Goal: Information Seeking & Learning: Learn about a topic

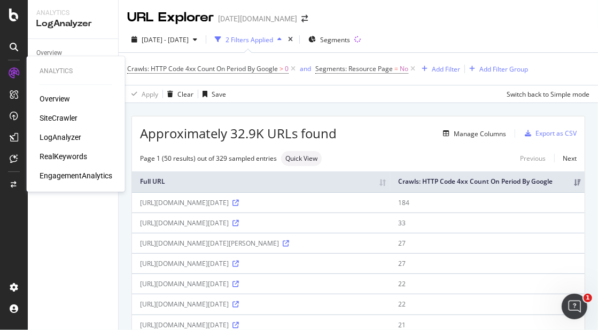
click at [64, 138] on div "LogAnalyzer" at bounding box center [61, 137] width 42 height 11
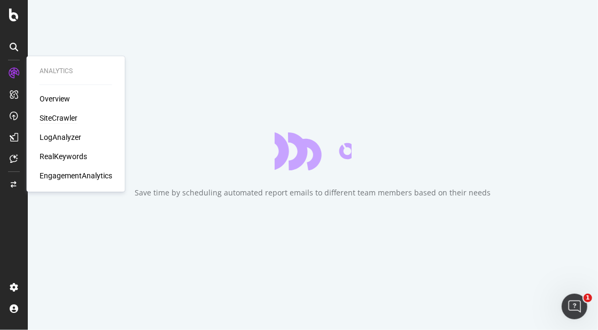
click at [72, 121] on div "SiteCrawler" at bounding box center [59, 118] width 38 height 11
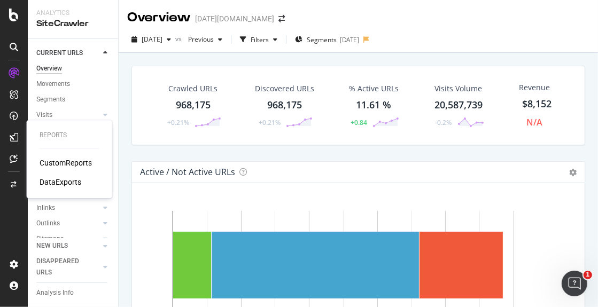
click at [75, 161] on div "CustomReports" at bounding box center [66, 163] width 52 height 11
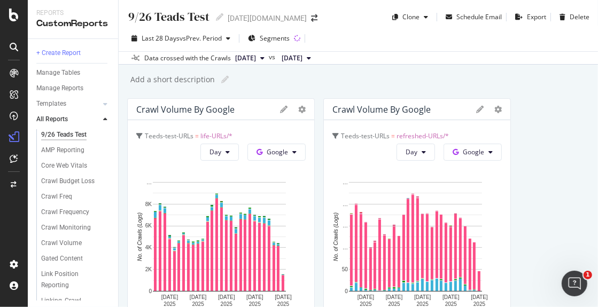
click at [32, 33] on div "Reports CustomReports" at bounding box center [73, 19] width 90 height 39
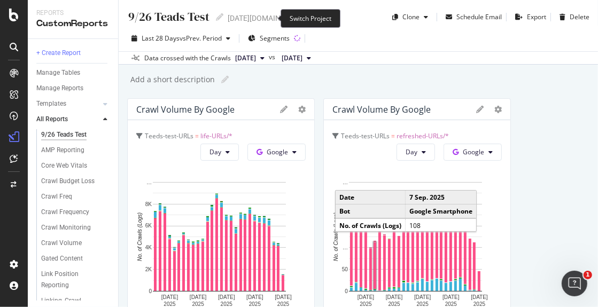
click at [311, 19] on icon "arrow-right-arrow-left" at bounding box center [314, 17] width 6 height 7
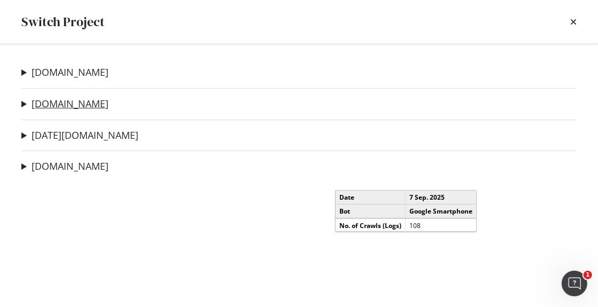
click at [61, 109] on link "nbcnews.com" at bounding box center [70, 103] width 77 height 11
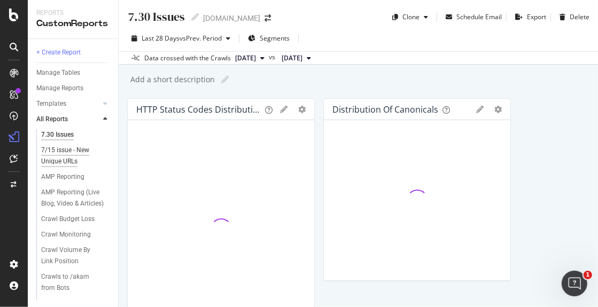
click at [61, 150] on div "7/15 issue - New Unique URLs" at bounding box center [72, 156] width 62 height 22
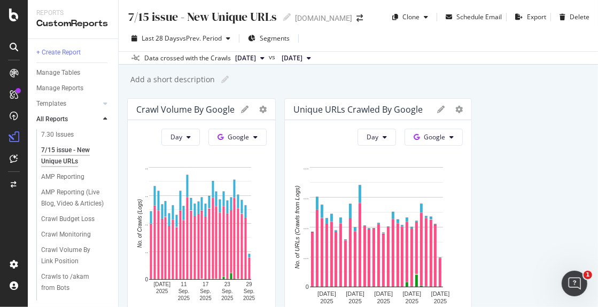
click at [11, 217] on div at bounding box center [14, 160] width 26 height 191
click at [265, 36] on span "Segments" at bounding box center [275, 38] width 30 height 9
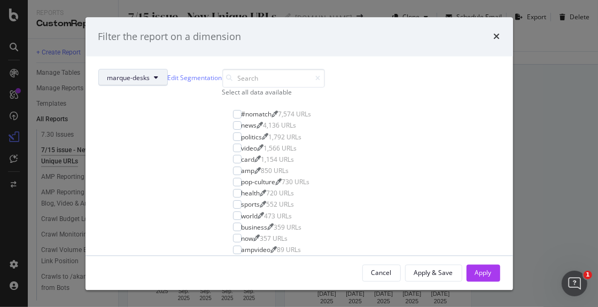
click at [150, 81] on span "marque-desks" at bounding box center [128, 77] width 43 height 9
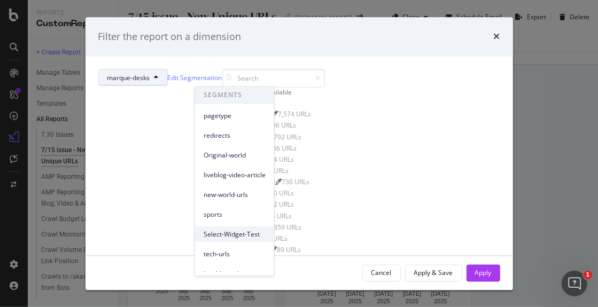
scroll to position [68, 0]
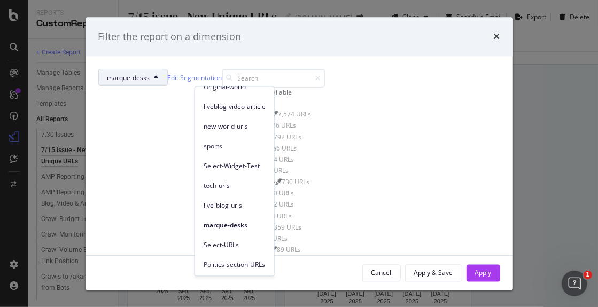
click at [245, 265] on span "Politics-section-URLs" at bounding box center [235, 265] width 62 height 10
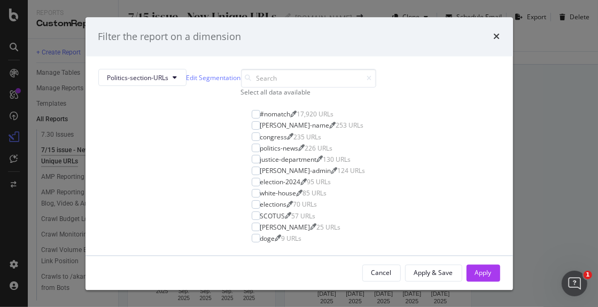
click at [241, 97] on div "Select all data available" at bounding box center [308, 92] width 135 height 9
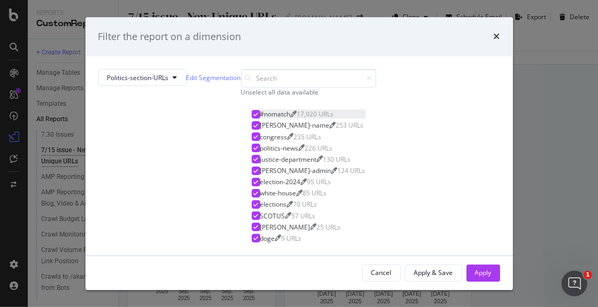
click at [253, 117] on icon "modal" at bounding box center [255, 114] width 5 height 5
drag, startPoint x: 395, startPoint y: 268, endPoint x: 279, endPoint y: 222, distance: 124.8
click at [475, 268] on div "Apply" at bounding box center [483, 272] width 17 height 9
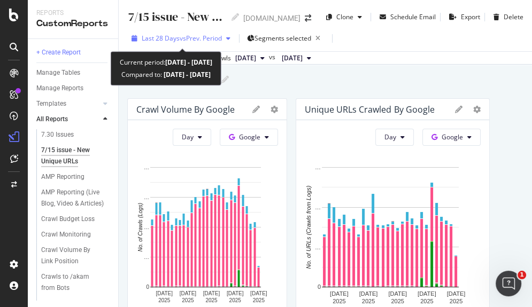
click at [190, 41] on span "vs Prev. Period" at bounding box center [201, 38] width 42 height 9
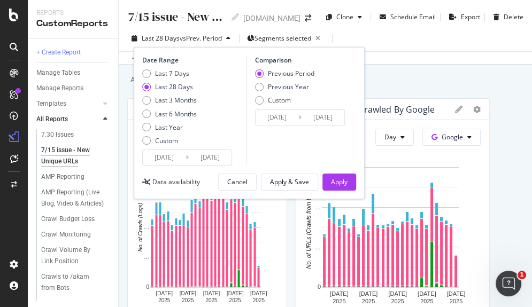
click at [145, 91] on div "Last 28 Days" at bounding box center [146, 87] width 9 height 9
click at [147, 104] on div "Last 3 Months" at bounding box center [146, 100] width 9 height 9
type input "2025/06/30"
type input "2025/03/30"
type input "2025/06/29"
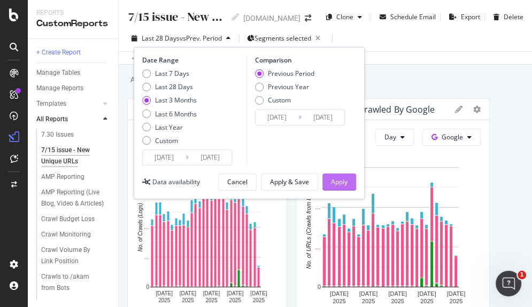
click at [339, 182] on div "Apply" at bounding box center [339, 182] width 17 height 9
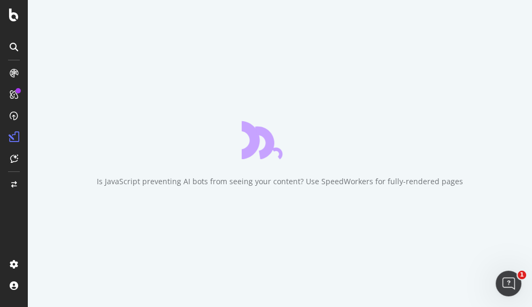
click at [45, 45] on div "Is JavaScript preventing AI bots from seeing your content? Use SpeedWorkers for…" at bounding box center [280, 153] width 504 height 307
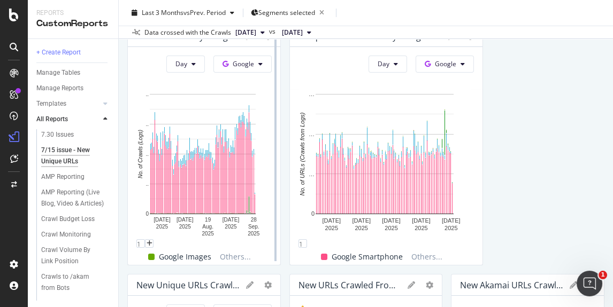
scroll to position [59, 0]
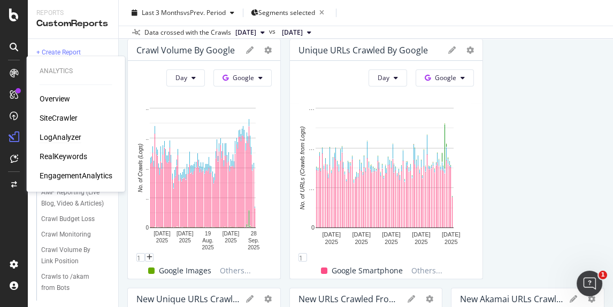
click at [66, 137] on div "LogAnalyzer" at bounding box center [61, 137] width 42 height 11
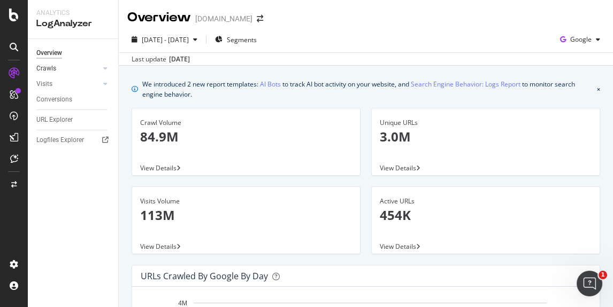
click at [56, 67] on link "Crawls" at bounding box center [68, 68] width 64 height 11
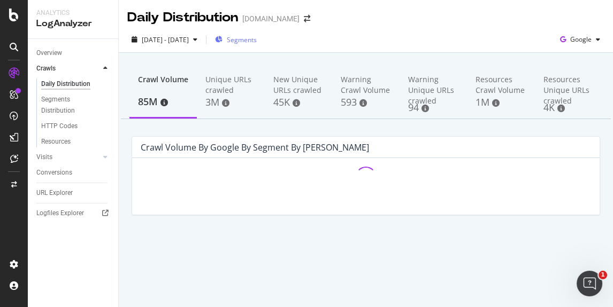
click at [257, 42] on span "Segments" at bounding box center [242, 39] width 30 height 9
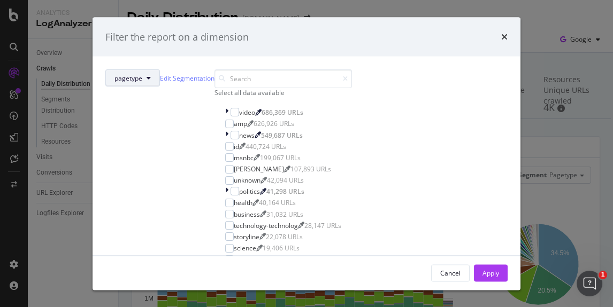
click at [142, 80] on span "pagetype" at bounding box center [128, 77] width 28 height 9
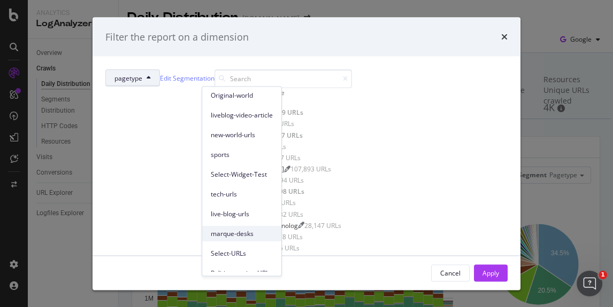
scroll to position [88, 0]
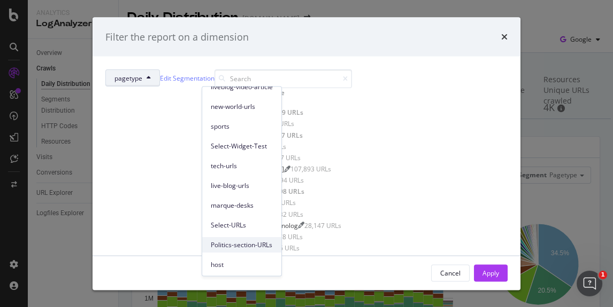
click at [234, 246] on span "Politics-section-URLs" at bounding box center [242, 246] width 62 height 10
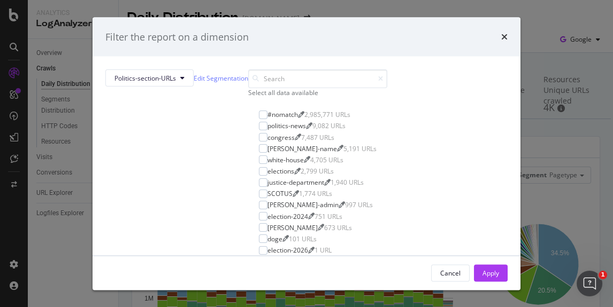
click at [248, 97] on div "Select all data available" at bounding box center [317, 92] width 139 height 9
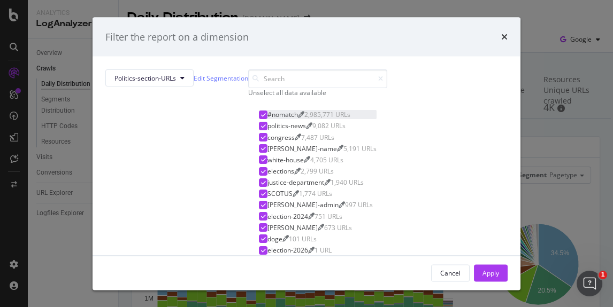
drag, startPoint x: 209, startPoint y: 139, endPoint x: 223, endPoint y: 140, distance: 13.9
click at [259, 119] on div "modal" at bounding box center [263, 114] width 9 height 9
drag, startPoint x: 392, startPoint y: 271, endPoint x: 340, endPoint y: 241, distance: 60.4
click at [482, 271] on div "Apply" at bounding box center [490, 272] width 17 height 9
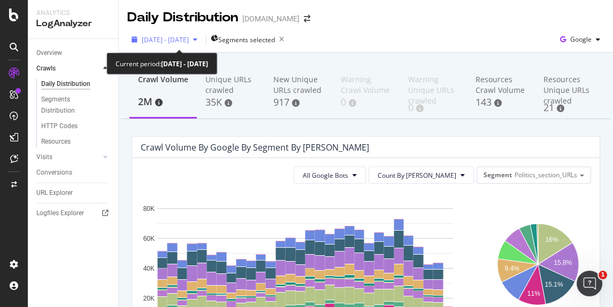
click at [188, 38] on span "2025 Aug. 31st - Sep. 29th" at bounding box center [165, 39] width 47 height 9
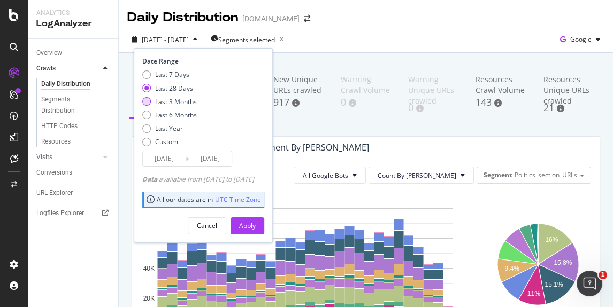
click at [146, 103] on div "Last 3 Months" at bounding box center [146, 101] width 9 height 9
type input "2025/06/30"
click at [256, 221] on div "Apply" at bounding box center [247, 225] width 17 height 9
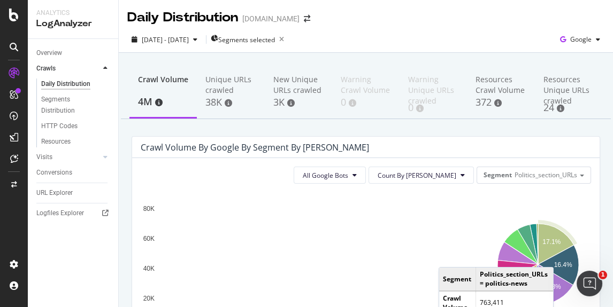
scroll to position [119, 0]
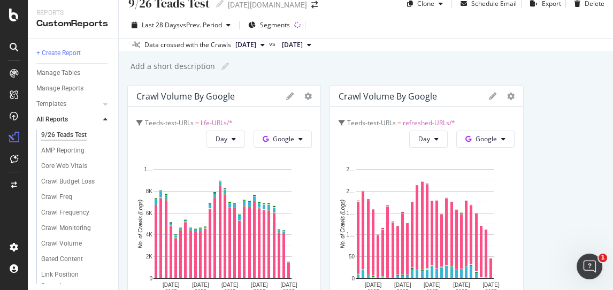
scroll to position [24, 0]
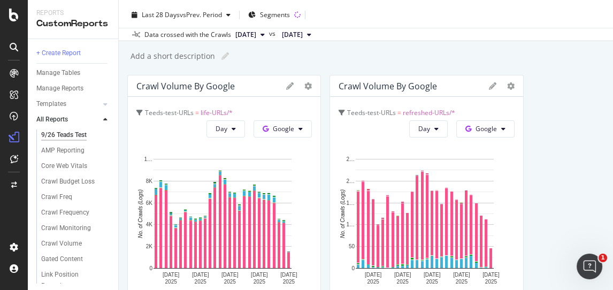
drag, startPoint x: 608, startPoint y: 289, endPoint x: 642, endPoint y: 321, distance: 46.2
click at [612, 290] on html "Reports CustomReports + Create Report Manage Tables Manage Reports Templates AI…" at bounding box center [306, 145] width 613 height 290
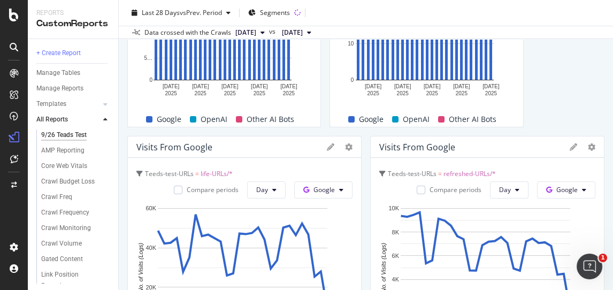
drag, startPoint x: 543, startPoint y: 289, endPoint x: 547, endPoint y: 326, distance: 36.5
click at [547, 290] on html "Reports CustomReports + Create Report Manage Tables Manage Reports Templates AI…" at bounding box center [306, 145] width 613 height 290
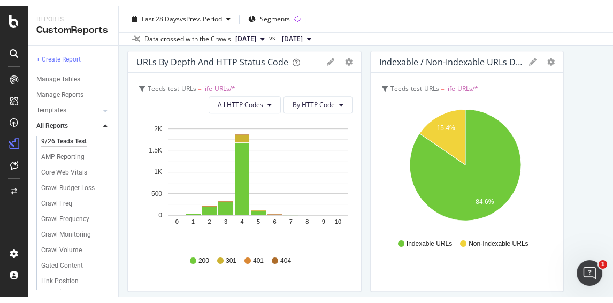
scroll to position [1307, 0]
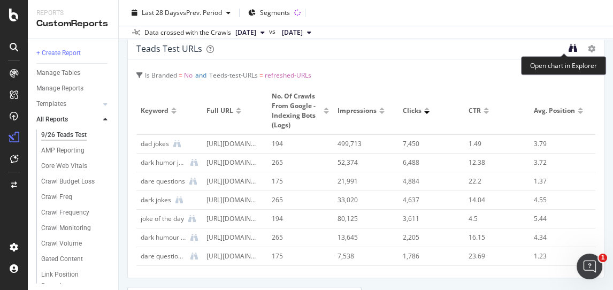
click at [568, 49] on icon "binoculars" at bounding box center [572, 48] width 9 height 9
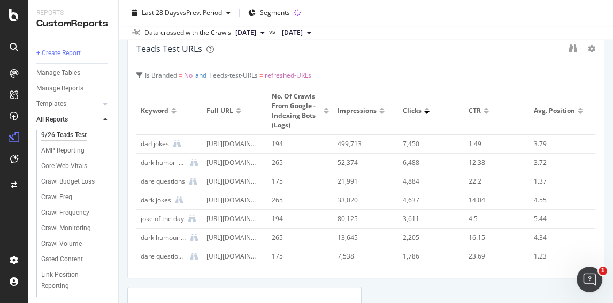
click at [5, 43] on div at bounding box center [13, 47] width 17 height 17
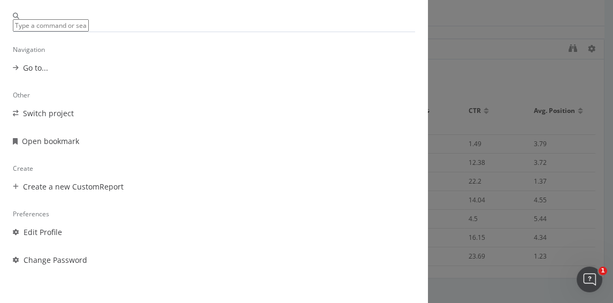
click at [399, 12] on div "Navigation Go to... Other Switch project Open bookmark Create Create a new Cust…" at bounding box center [306, 151] width 613 height 303
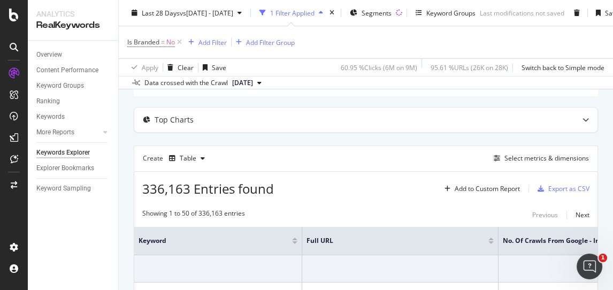
scroll to position [119, 0]
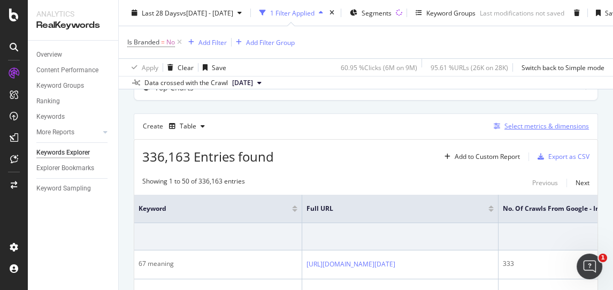
click at [504, 127] on div "Select metrics & dimensions" at bounding box center [546, 125] width 84 height 9
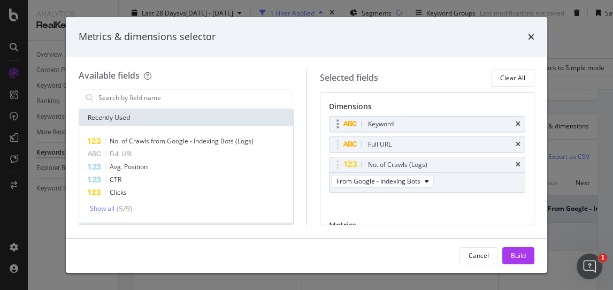
click at [512, 122] on div "Keyword" at bounding box center [427, 124] width 196 height 15
click at [116, 207] on div "( 5 / 9 )" at bounding box center [123, 208] width 18 height 11
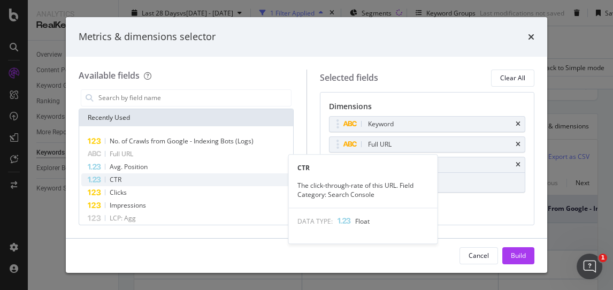
scroll to position [59, 0]
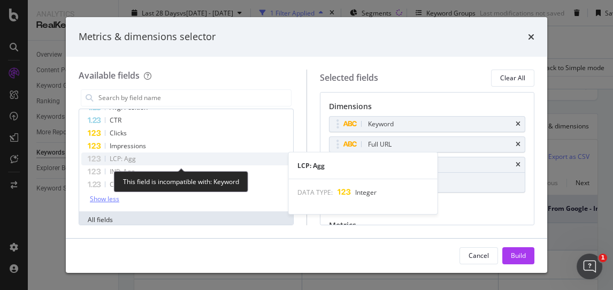
click at [149, 160] on div "LCP: Agg" at bounding box center [186, 158] width 210 height 13
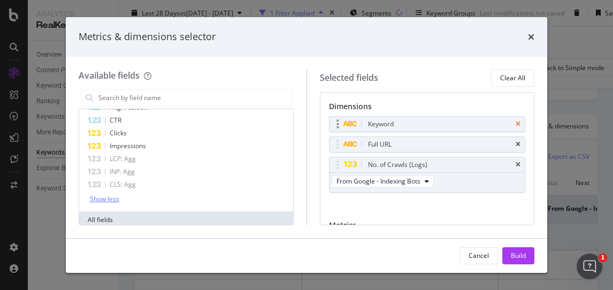
click at [515, 124] on icon "times" at bounding box center [517, 124] width 5 height 6
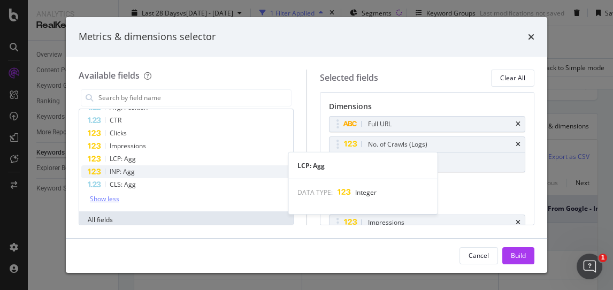
drag, startPoint x: 137, startPoint y: 152, endPoint x: 137, endPoint y: 165, distance: 13.4
click at [137, 152] on div "LCP: Agg" at bounding box center [186, 158] width 210 height 13
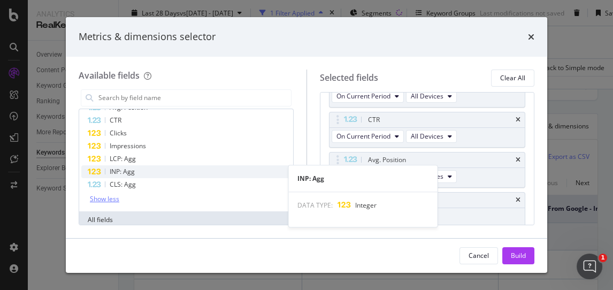
click at [137, 169] on div "INP: Agg" at bounding box center [186, 171] width 210 height 13
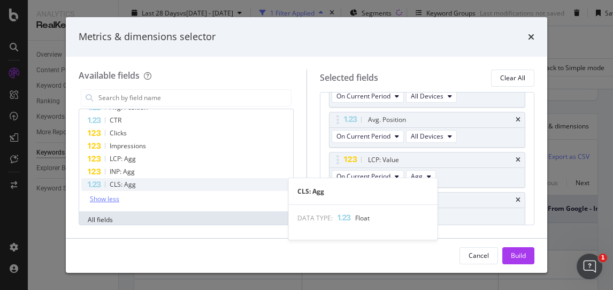
drag, startPoint x: 130, startPoint y: 184, endPoint x: 147, endPoint y: 183, distance: 16.6
click at [130, 184] on span "CLS: Agg" at bounding box center [123, 184] width 26 height 9
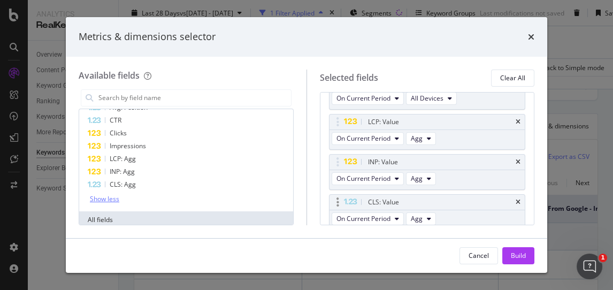
scroll to position [263, 0]
drag, startPoint x: 513, startPoint y: 256, endPoint x: 340, endPoint y: 196, distance: 183.8
click at [514, 256] on div "Build" at bounding box center [518, 255] width 15 height 9
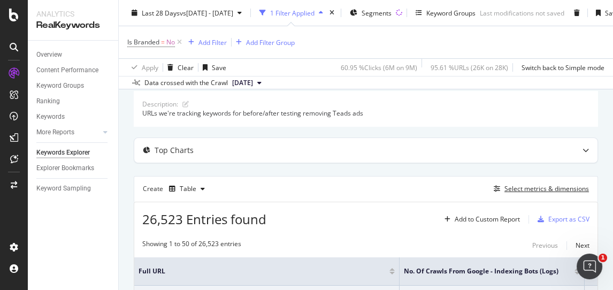
scroll to position [55, 0]
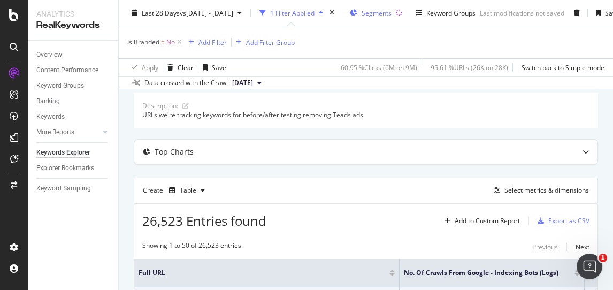
click at [387, 11] on span "Segments" at bounding box center [376, 12] width 30 height 9
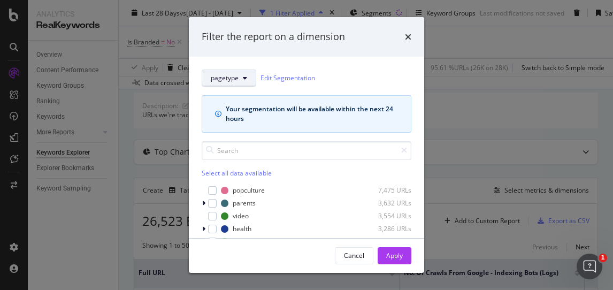
click at [222, 75] on span "pagetype" at bounding box center [225, 77] width 28 height 9
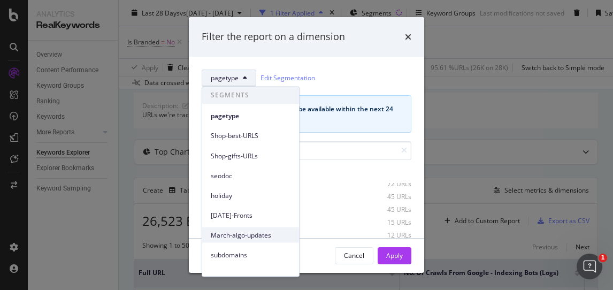
scroll to position [126, 0]
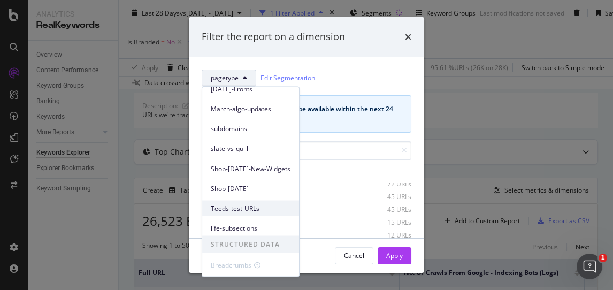
click at [247, 209] on span "Teeds-test-URLs" at bounding box center [251, 208] width 80 height 10
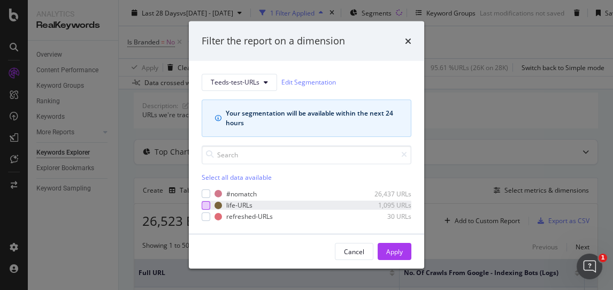
click at [204, 199] on div "#nomatch 26,437 URLs life-URLs 1,095 URLs refreshed-URLs 30 URLs" at bounding box center [307, 205] width 210 height 32
click at [209, 201] on div "modal" at bounding box center [206, 205] width 9 height 9
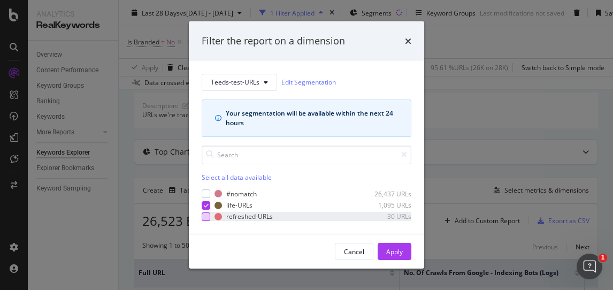
click at [203, 215] on div "modal" at bounding box center [206, 216] width 9 height 9
click at [399, 256] on div "Apply" at bounding box center [394, 251] width 17 height 16
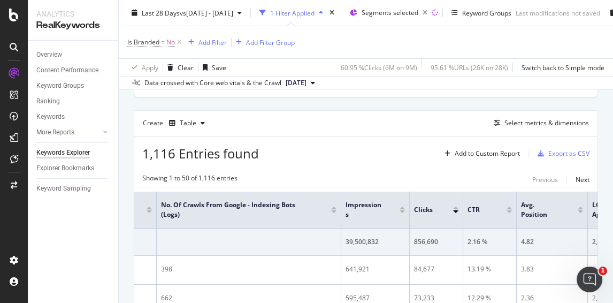
scroll to position [182, 0]
